Goal: Task Accomplishment & Management: Manage account settings

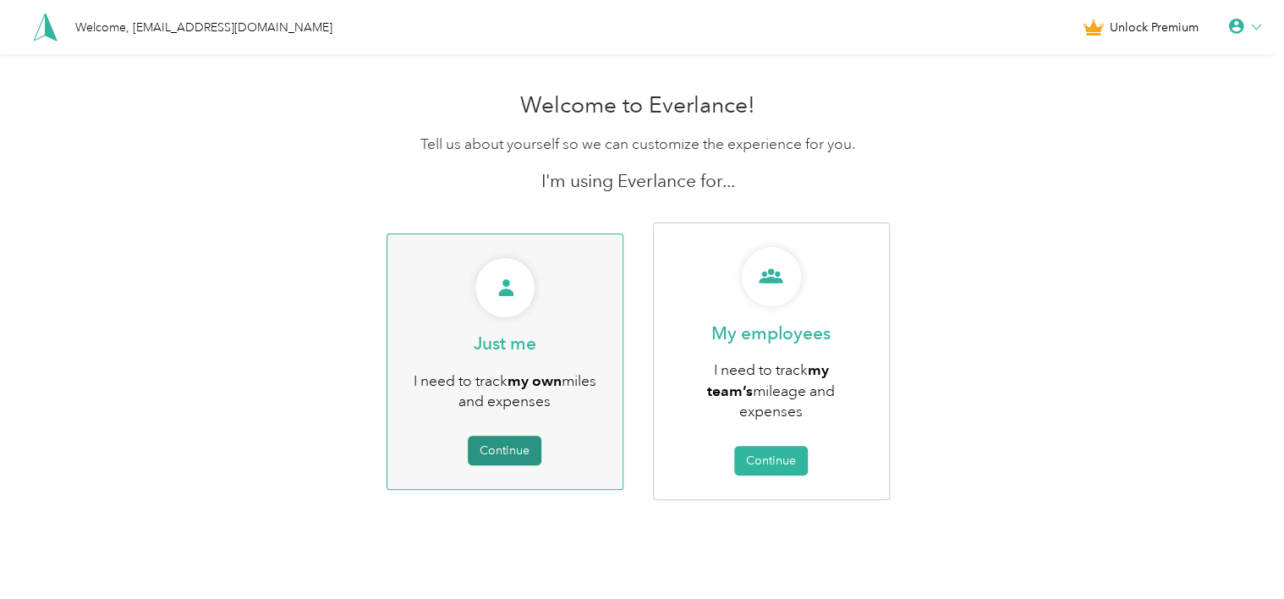
click at [524, 438] on button "Continue" at bounding box center [505, 451] width 74 height 30
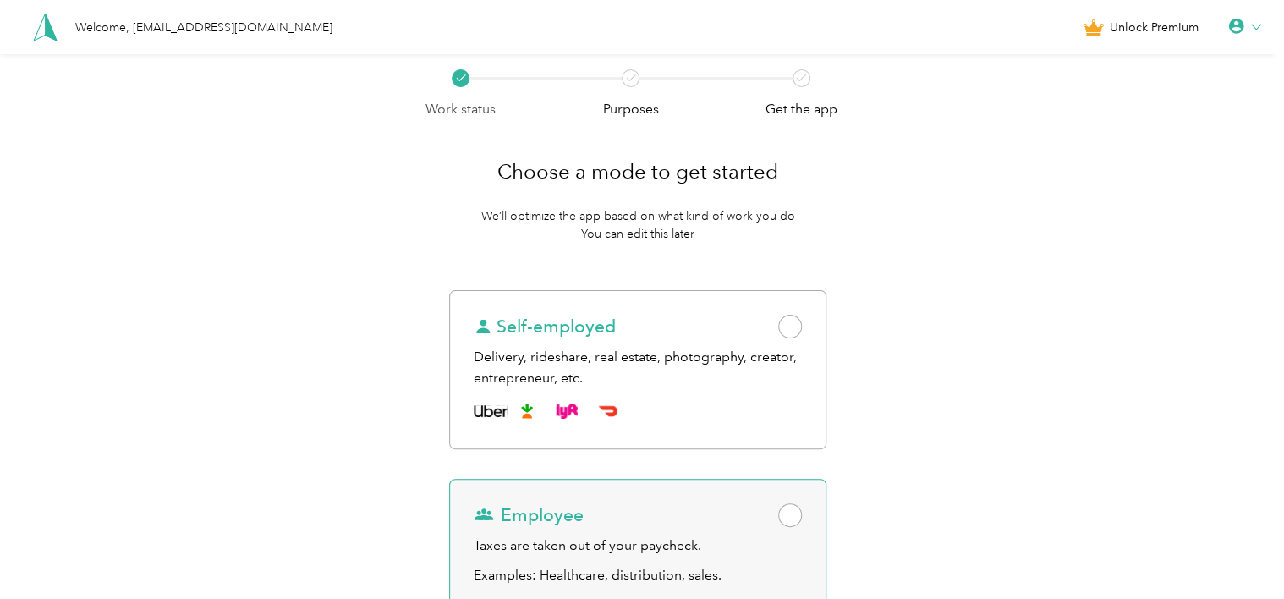
click at [797, 514] on span at bounding box center [790, 515] width 24 height 24
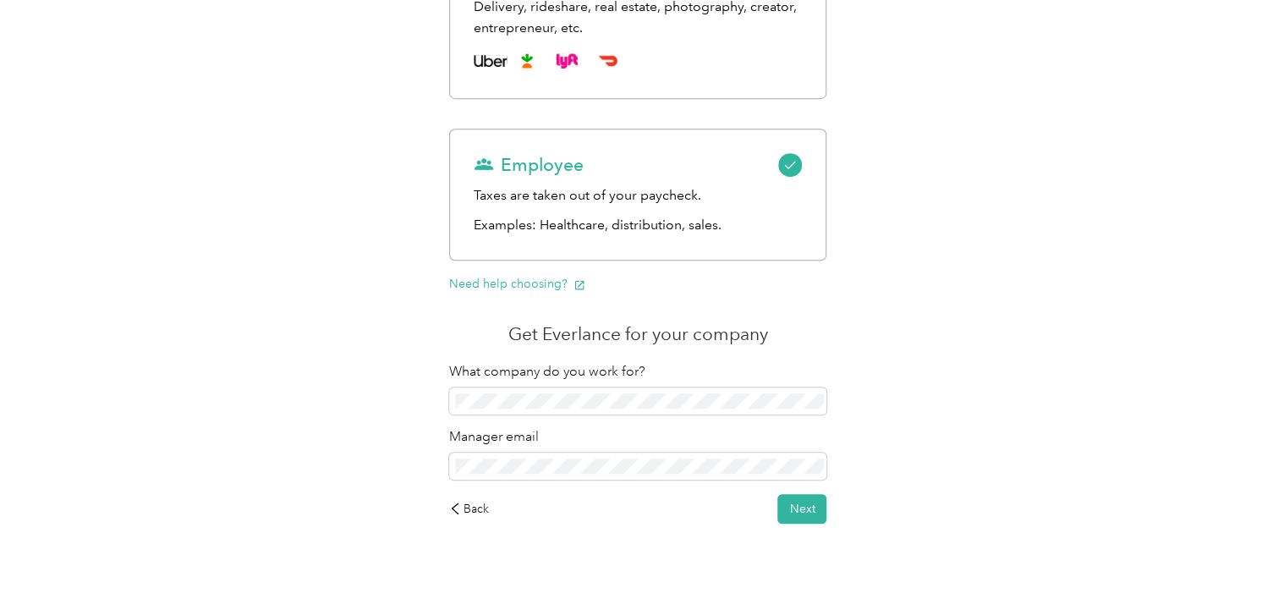
scroll to position [381, 0]
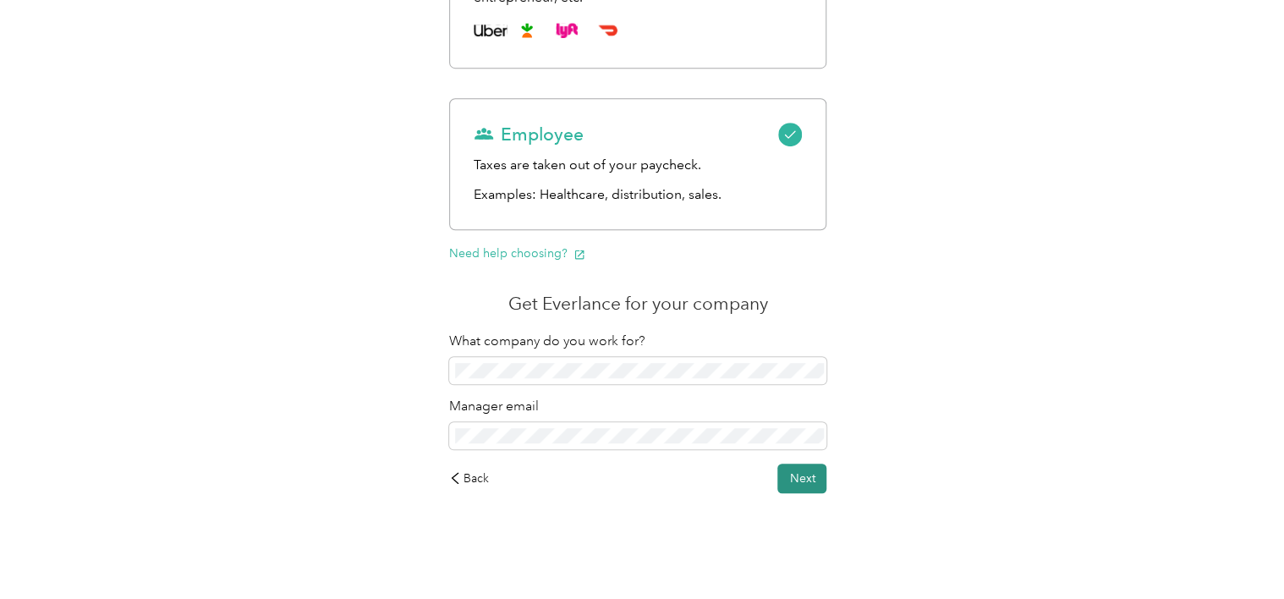
click at [810, 477] on button "Next" at bounding box center [801, 478] width 49 height 30
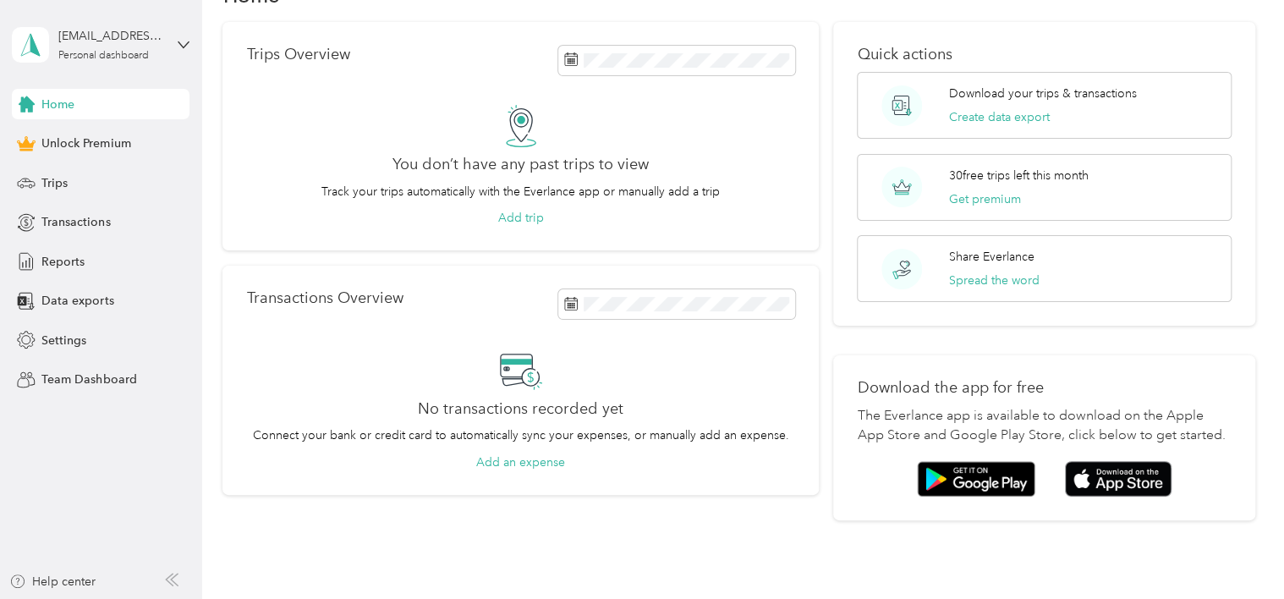
scroll to position [54, 0]
click at [78, 260] on span "Reports" at bounding box center [62, 262] width 43 height 18
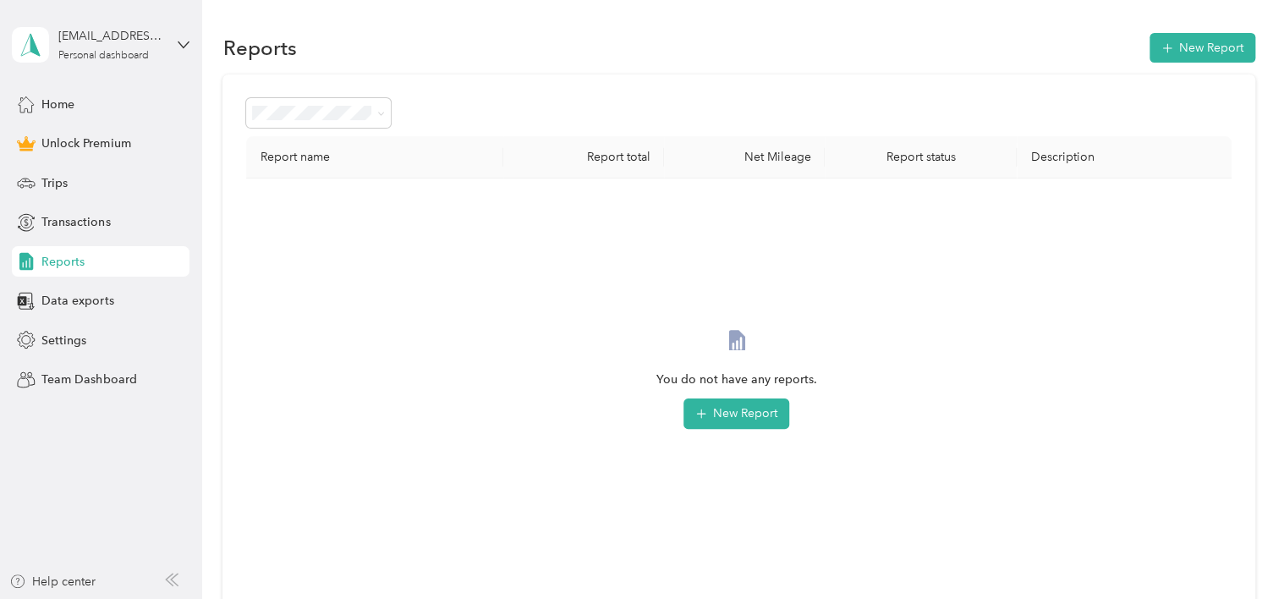
click at [139, 24] on div "[EMAIL_ADDRESS][DOMAIN_NAME] Personal dashboard" at bounding box center [101, 44] width 178 height 59
click at [79, 141] on div "Log out" at bounding box center [59, 135] width 65 height 18
